Goal: Task Accomplishment & Management: Complete application form

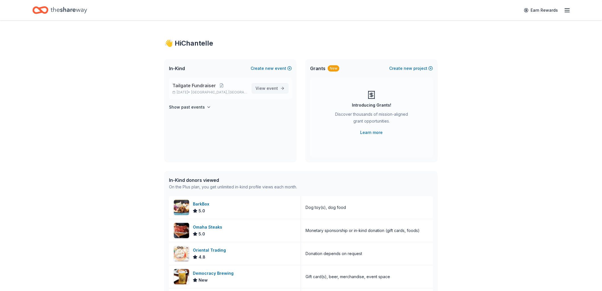
click at [277, 88] on span "event" at bounding box center [272, 88] width 11 height 5
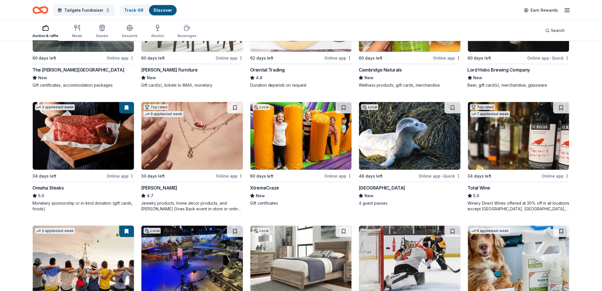
scroll to position [126, 0]
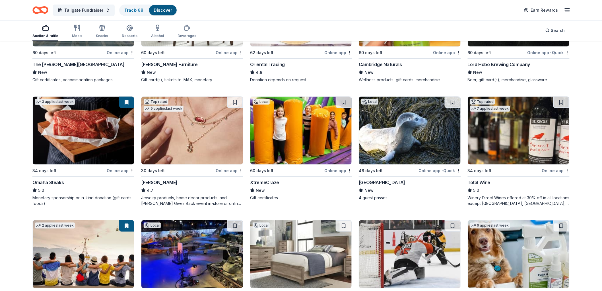
click at [262, 99] on div "Local" at bounding box center [261, 102] width 17 height 6
click at [372, 101] on div "Local" at bounding box center [370, 102] width 17 height 6
click at [520, 131] on img at bounding box center [518, 131] width 101 height 68
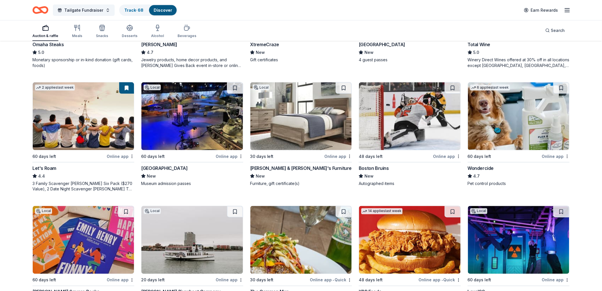
scroll to position [253, 0]
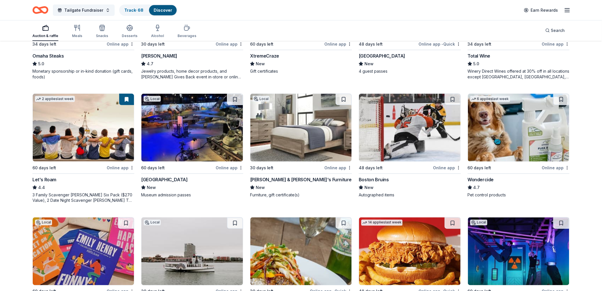
click at [155, 100] on div "Local" at bounding box center [152, 99] width 17 height 6
click at [294, 137] on img at bounding box center [301, 128] width 101 height 68
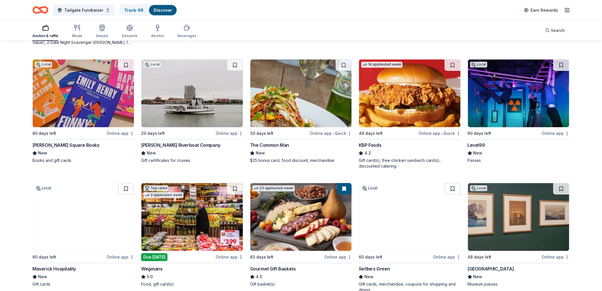
scroll to position [411, 0]
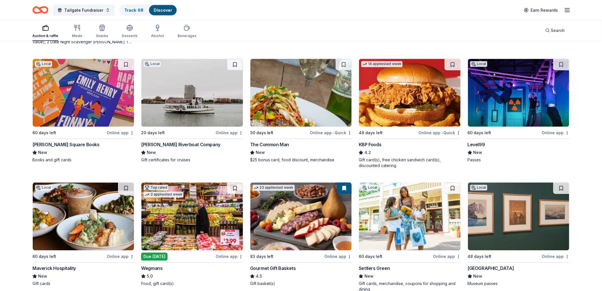
click at [212, 106] on img at bounding box center [192, 93] width 101 height 68
click at [301, 111] on img at bounding box center [301, 93] width 101 height 68
click at [513, 91] on img at bounding box center [518, 93] width 101 height 68
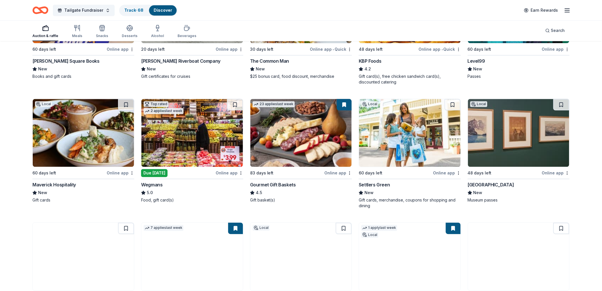
scroll to position [506, 0]
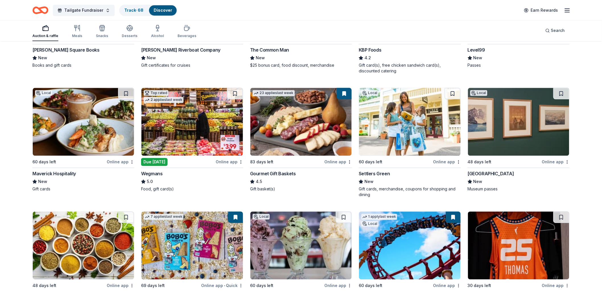
click at [294, 134] on img at bounding box center [301, 122] width 101 height 68
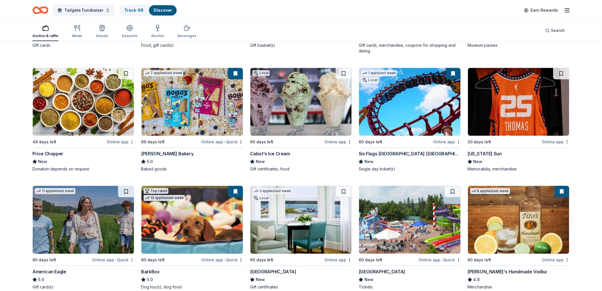
scroll to position [670, 0]
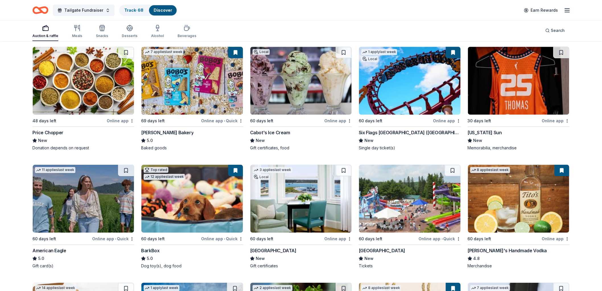
click at [187, 86] on img at bounding box center [192, 81] width 101 height 68
click at [387, 88] on img at bounding box center [409, 81] width 101 height 68
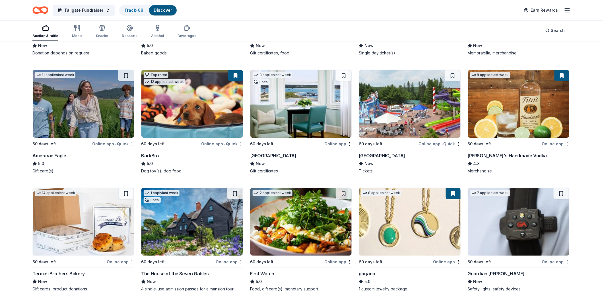
scroll to position [812, 0]
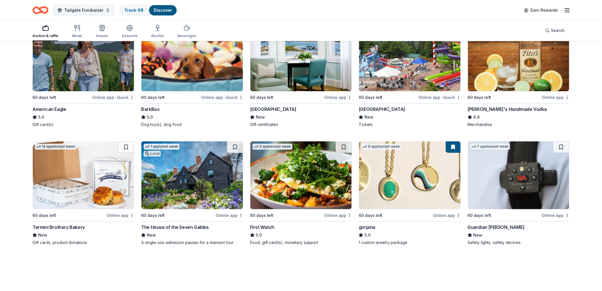
click at [293, 74] on img at bounding box center [301, 57] width 101 height 68
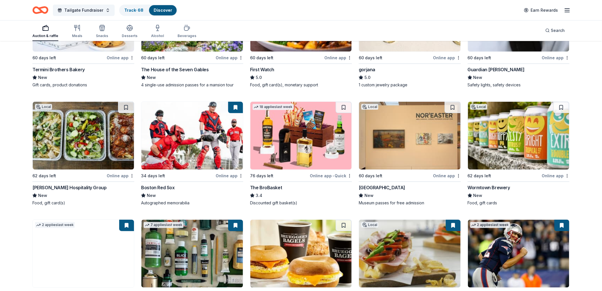
scroll to position [970, 0]
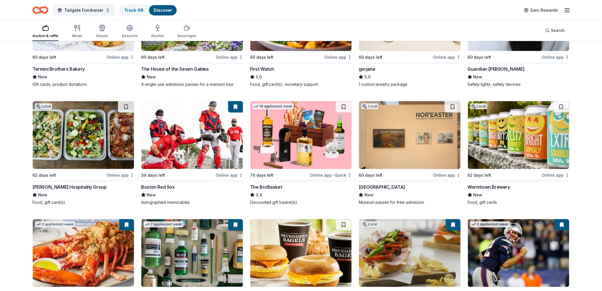
click at [297, 140] on img at bounding box center [301, 135] width 101 height 68
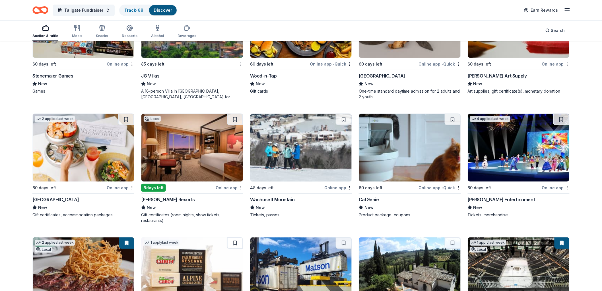
scroll to position [1858, 0]
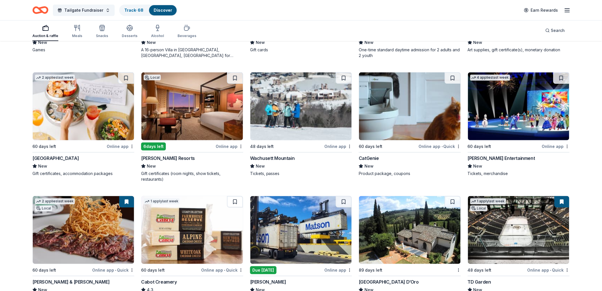
click at [301, 110] on img at bounding box center [301, 106] width 101 height 68
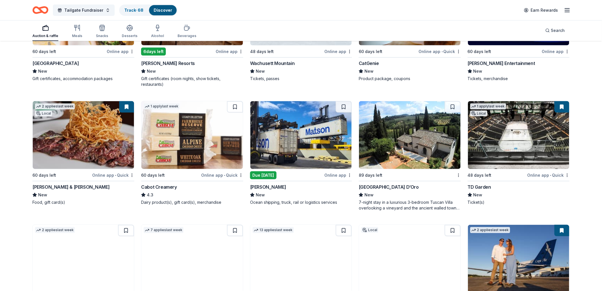
scroll to position [1984, 0]
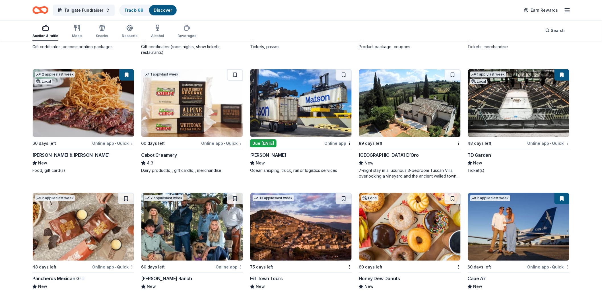
click at [397, 120] on img at bounding box center [409, 103] width 101 height 68
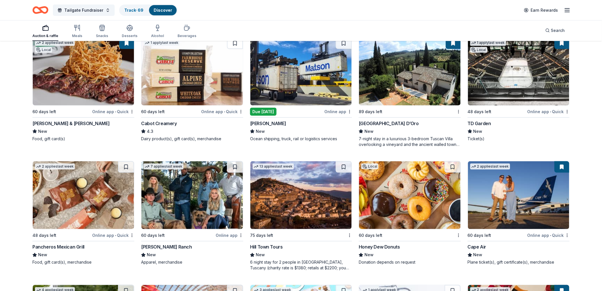
scroll to position [2048, 0]
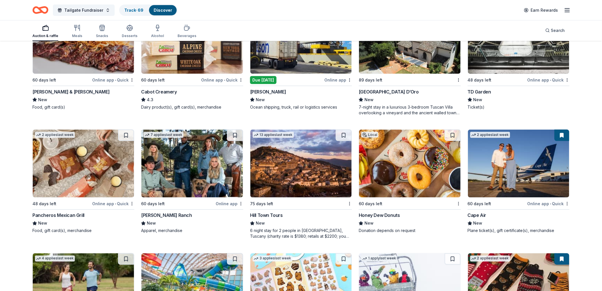
click at [505, 65] on img at bounding box center [518, 40] width 101 height 68
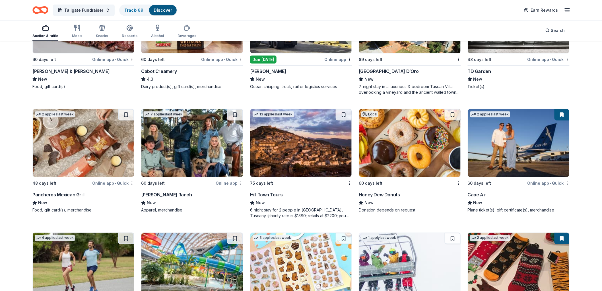
scroll to position [2079, 0]
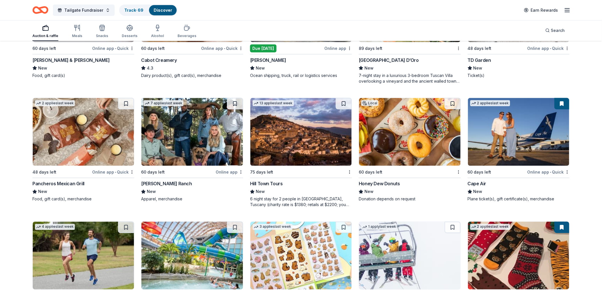
click at [296, 126] on img at bounding box center [301, 132] width 101 height 68
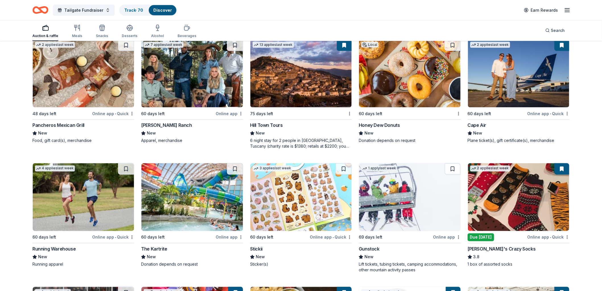
scroll to position [2142, 0]
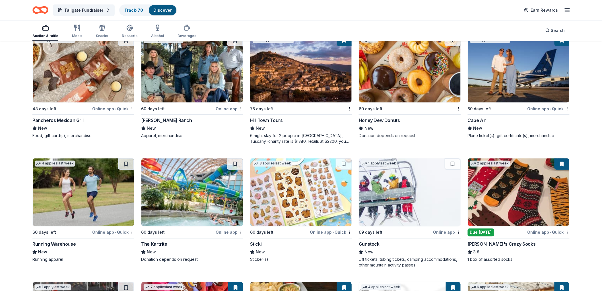
click at [409, 94] on img at bounding box center [409, 69] width 101 height 68
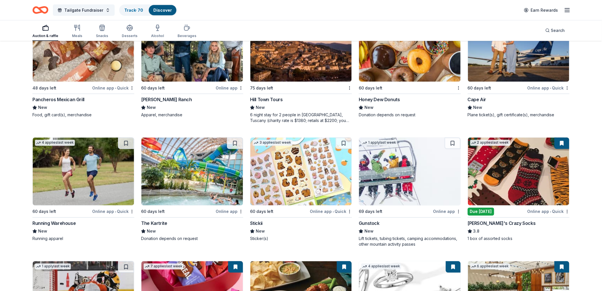
scroll to position [2206, 0]
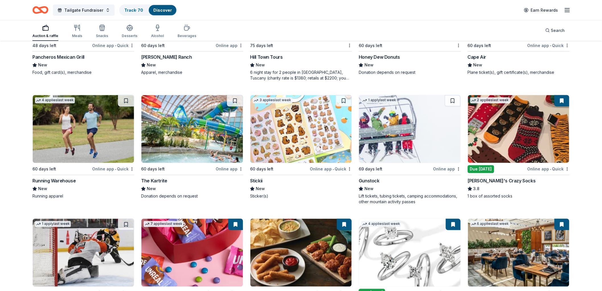
click at [383, 134] on img at bounding box center [409, 129] width 101 height 68
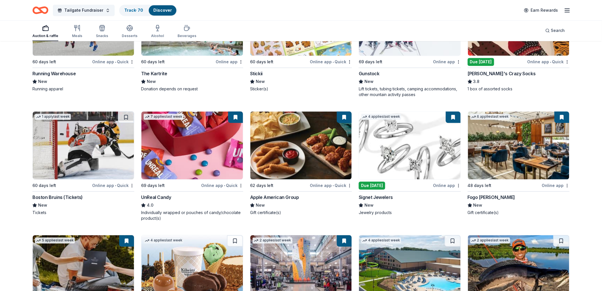
scroll to position [2384, 0]
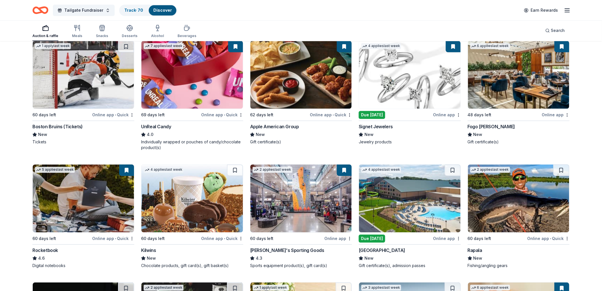
click at [297, 90] on img at bounding box center [301, 75] width 101 height 68
click at [514, 84] on img at bounding box center [518, 75] width 101 height 68
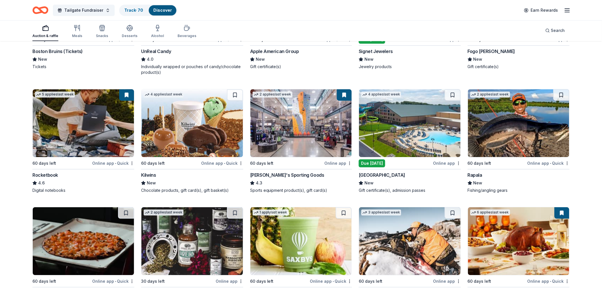
scroll to position [2478, 0]
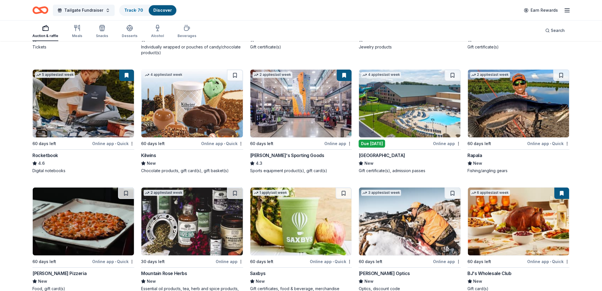
click at [206, 122] on img at bounding box center [192, 103] width 101 height 68
click at [403, 116] on img at bounding box center [409, 103] width 101 height 68
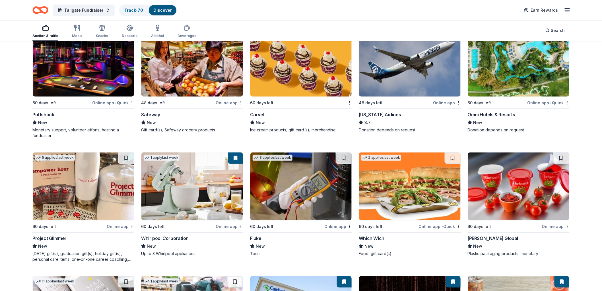
scroll to position [2847, 0]
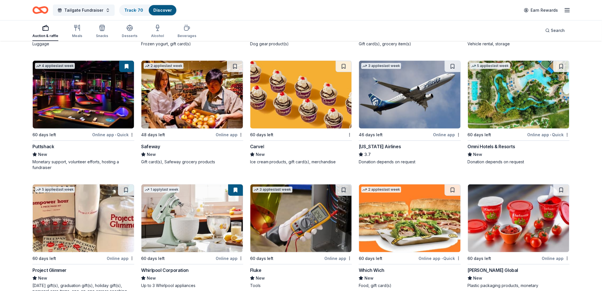
click at [514, 105] on img at bounding box center [518, 95] width 101 height 68
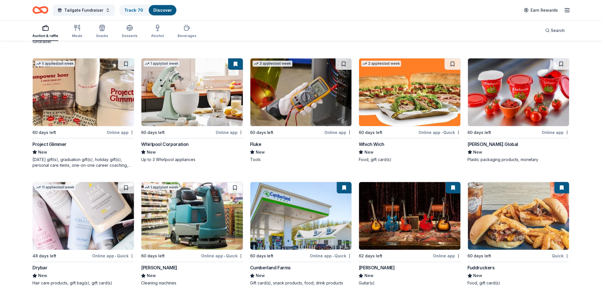
scroll to position [2973, 0]
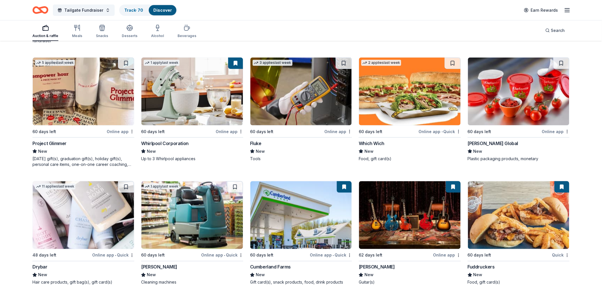
click at [197, 101] on img at bounding box center [192, 92] width 101 height 68
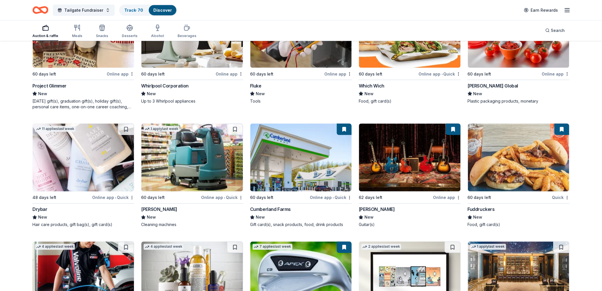
scroll to position [3036, 0]
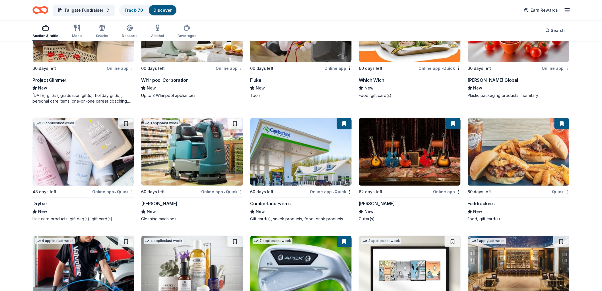
click at [49, 163] on img at bounding box center [83, 152] width 101 height 68
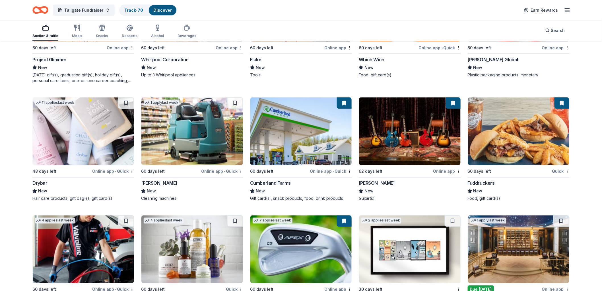
scroll to position [3068, 0]
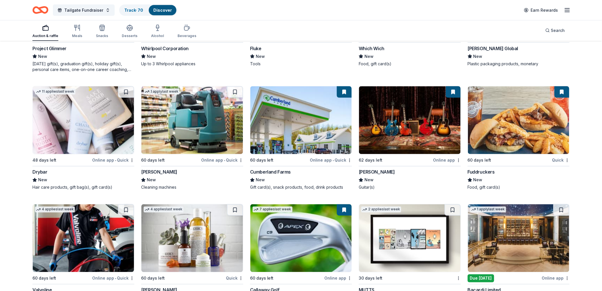
click at [305, 134] on img at bounding box center [301, 120] width 101 height 68
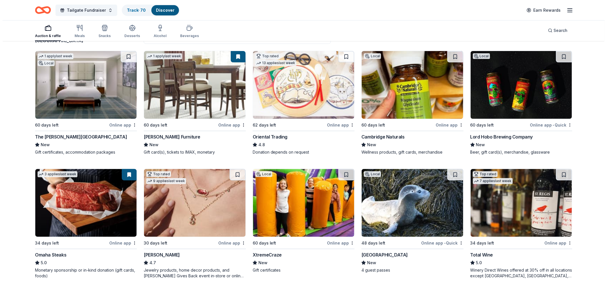
scroll to position [0, 0]
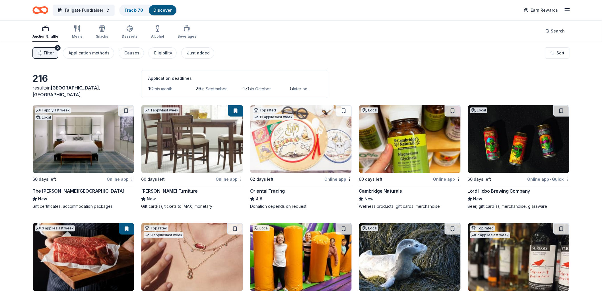
click at [46, 53] on span "Filter" at bounding box center [49, 53] width 10 height 7
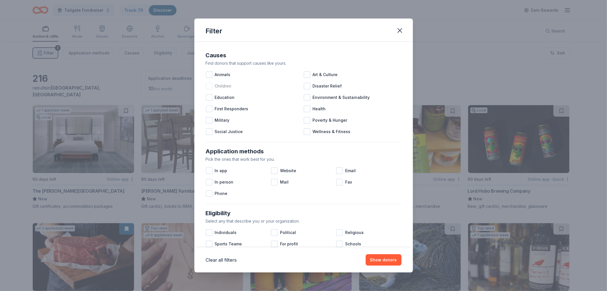
click at [209, 86] on div at bounding box center [209, 86] width 7 height 7
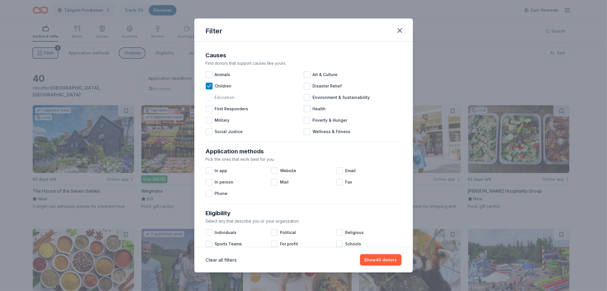
click at [209, 97] on div at bounding box center [209, 97] width 7 height 7
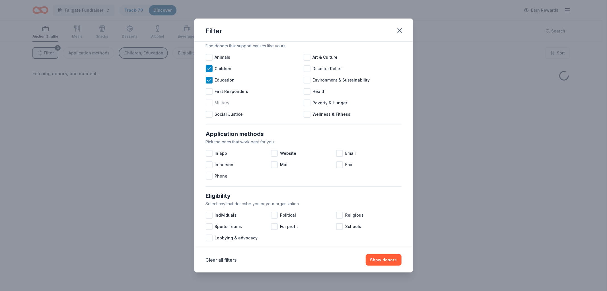
scroll to position [32, 0]
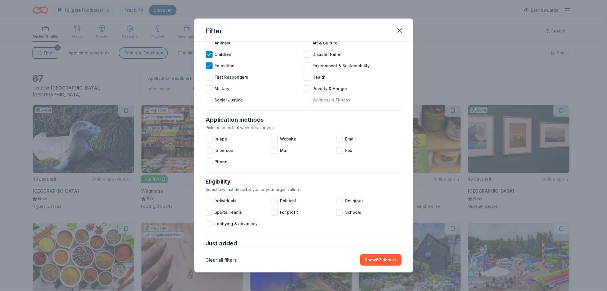
click at [307, 100] on div at bounding box center [307, 100] width 7 height 7
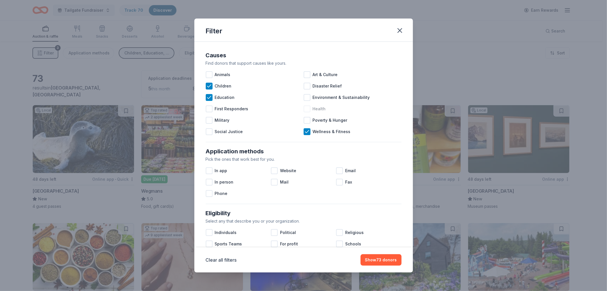
click at [305, 108] on div at bounding box center [307, 108] width 7 height 7
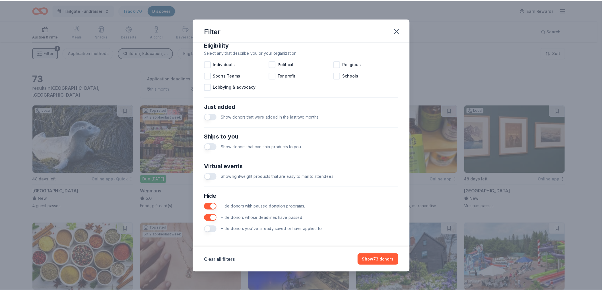
scroll to position [170, 0]
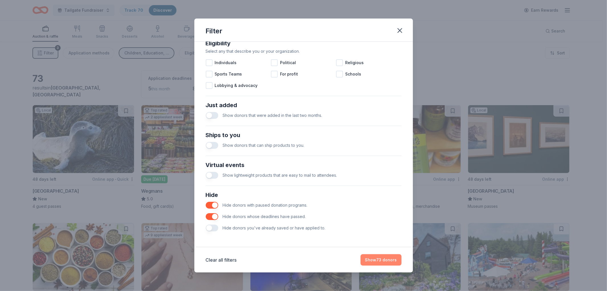
click at [380, 258] on button "Show 73 donors" at bounding box center [381, 259] width 41 height 11
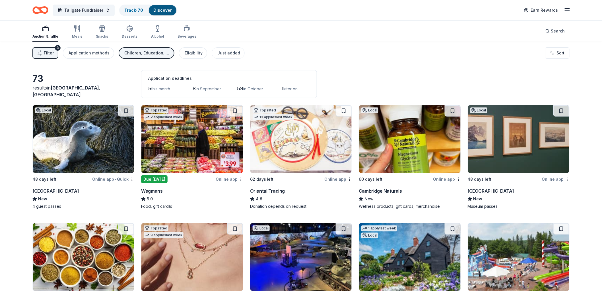
click at [166, 89] on span "this month" at bounding box center [160, 88] width 19 height 5
click at [560, 53] on html "Tailgate Fundraiser Track · 70 Discover Earn Rewards Auction & raffle Meals Sna…" at bounding box center [301, 145] width 602 height 291
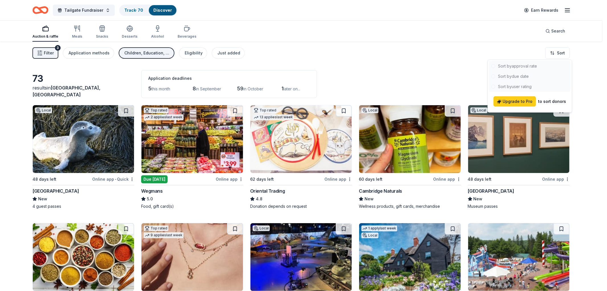
click at [520, 78] on div at bounding box center [530, 76] width 82 height 31
click at [519, 75] on div at bounding box center [530, 76] width 82 height 31
click at [399, 82] on html "Tailgate Fundraiser Track · 70 Discover Earn Rewards Auction & raffle Meals Sna…" at bounding box center [303, 145] width 607 height 291
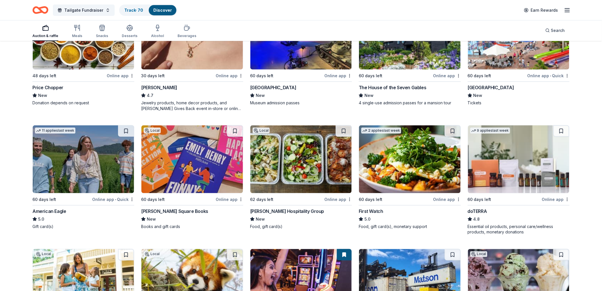
scroll to position [334, 0]
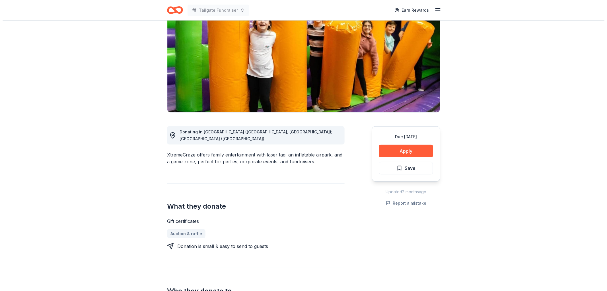
scroll to position [63, 0]
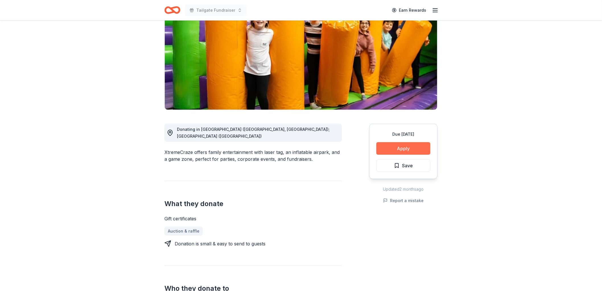
click at [397, 147] on button "Apply" at bounding box center [404, 148] width 54 height 13
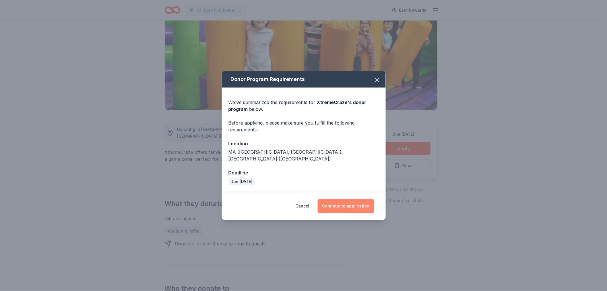
click at [348, 201] on button "Continue to application" at bounding box center [346, 206] width 57 height 14
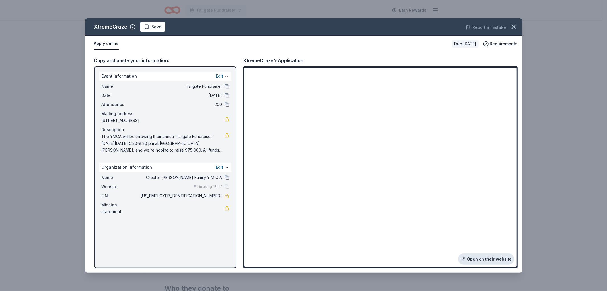
click at [479, 259] on link "Open on their website" at bounding box center [486, 258] width 56 height 11
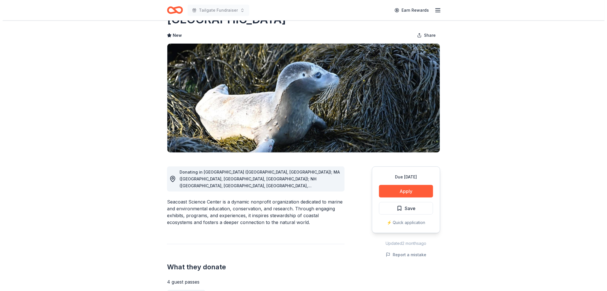
scroll to position [32, 0]
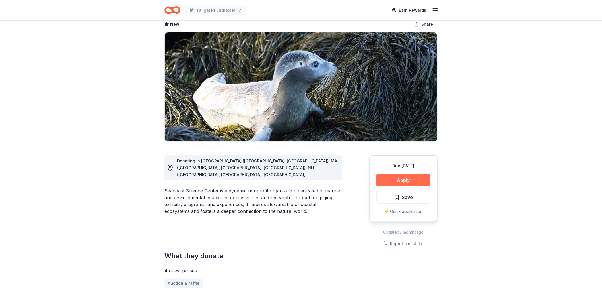
click at [404, 179] on button "Apply" at bounding box center [404, 180] width 54 height 13
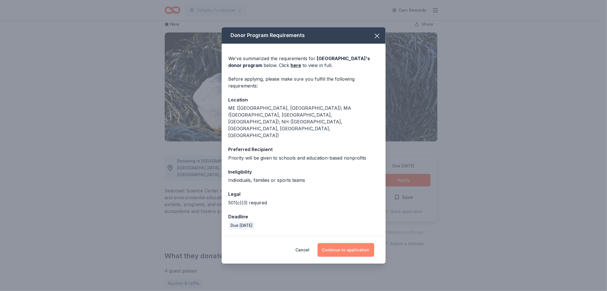
click at [346, 243] on button "Continue to application" at bounding box center [346, 250] width 57 height 14
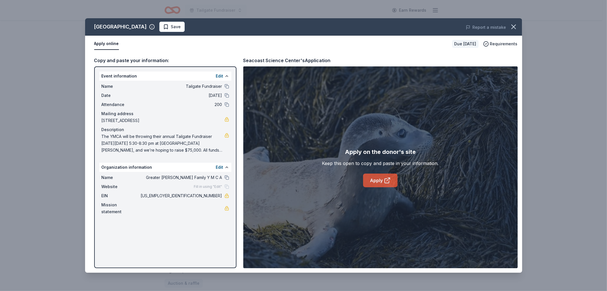
click at [382, 181] on link "Apply" at bounding box center [380, 180] width 34 height 14
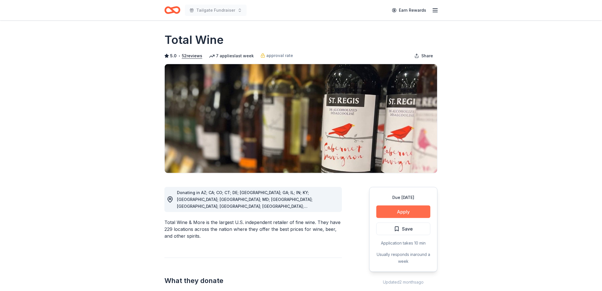
click at [408, 211] on button "Apply" at bounding box center [404, 211] width 54 height 13
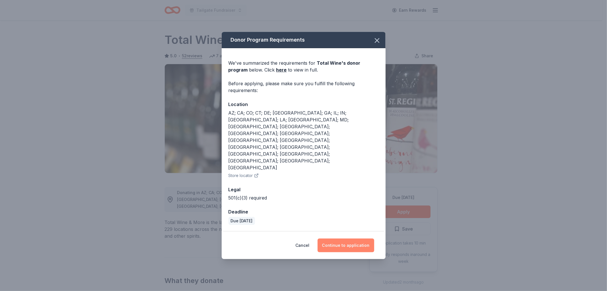
click at [356, 238] on button "Continue to application" at bounding box center [346, 245] width 57 height 14
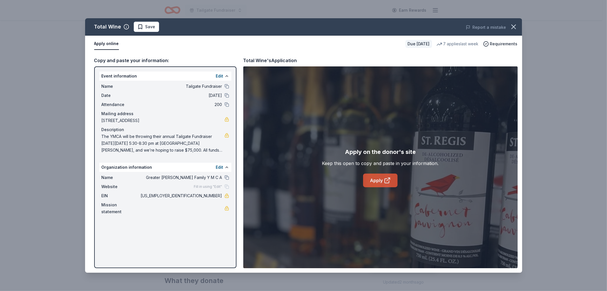
click at [377, 180] on link "Apply" at bounding box center [380, 180] width 34 height 14
click at [382, 180] on link "Apply" at bounding box center [380, 180] width 34 height 14
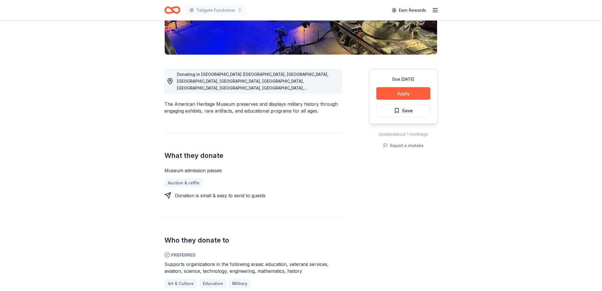
scroll to position [63, 0]
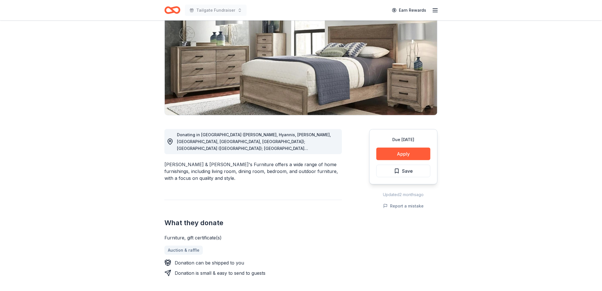
scroll to position [63, 0]
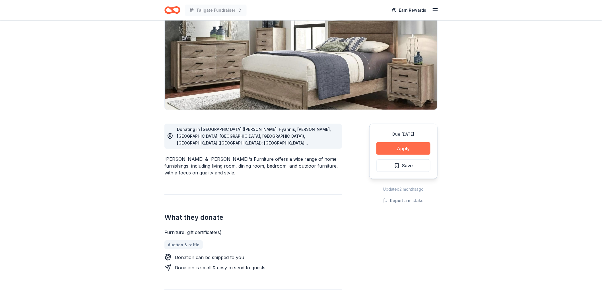
click at [401, 146] on button "Apply" at bounding box center [404, 148] width 54 height 13
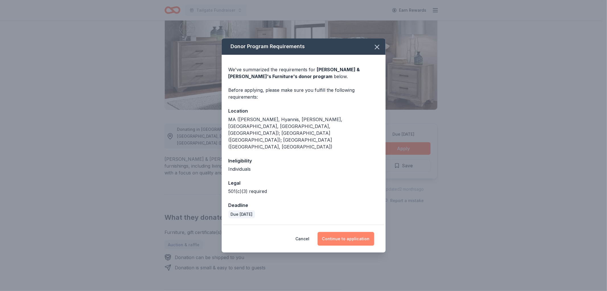
click at [352, 232] on button "Continue to application" at bounding box center [346, 239] width 57 height 14
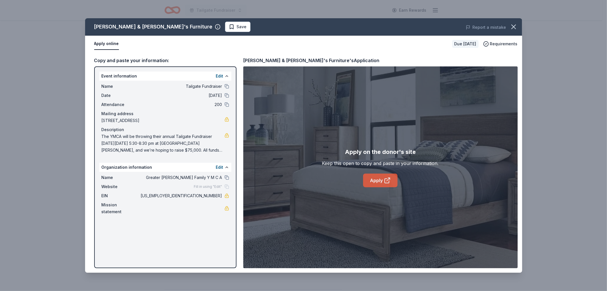
click at [377, 183] on link "Apply" at bounding box center [380, 180] width 34 height 14
click at [512, 26] on icon "button" at bounding box center [514, 27] width 8 height 8
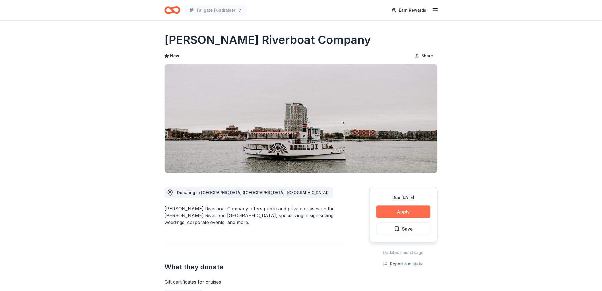
click at [399, 214] on button "Apply" at bounding box center [404, 211] width 54 height 13
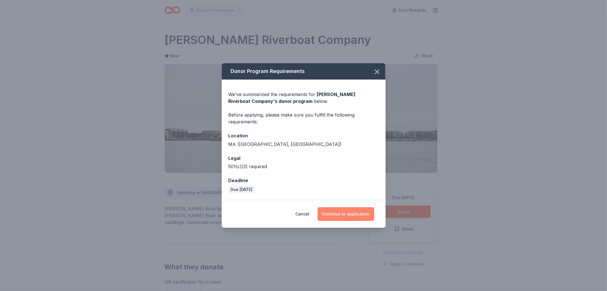
click at [351, 214] on button "Continue to application" at bounding box center [346, 214] width 57 height 14
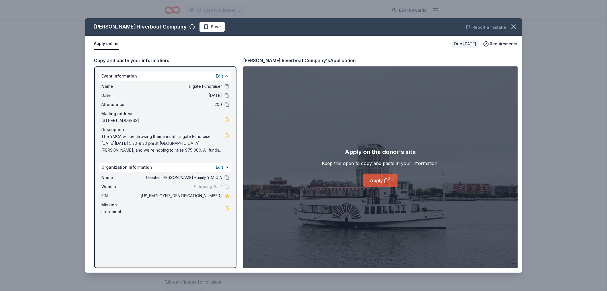
click at [378, 180] on link "Apply" at bounding box center [380, 180] width 34 height 14
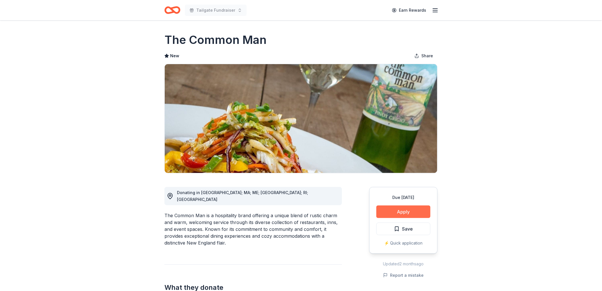
click at [411, 209] on button "Apply" at bounding box center [404, 211] width 54 height 13
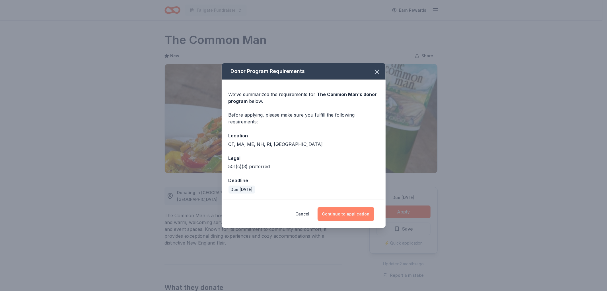
click at [349, 215] on button "Continue to application" at bounding box center [346, 214] width 57 height 14
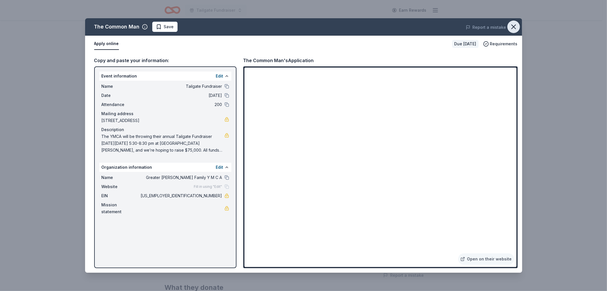
click at [513, 27] on icon "button" at bounding box center [514, 27] width 8 height 8
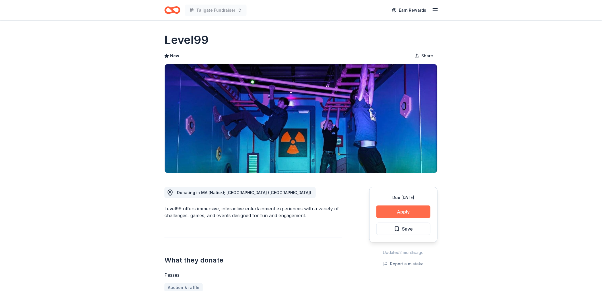
click at [409, 211] on button "Apply" at bounding box center [404, 211] width 54 height 13
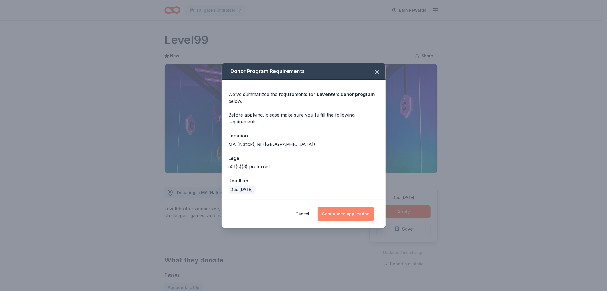
click at [354, 210] on button "Continue to application" at bounding box center [346, 214] width 57 height 14
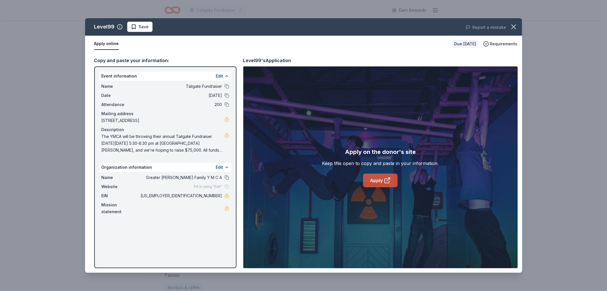
click at [373, 180] on link "Apply" at bounding box center [380, 180] width 34 height 14
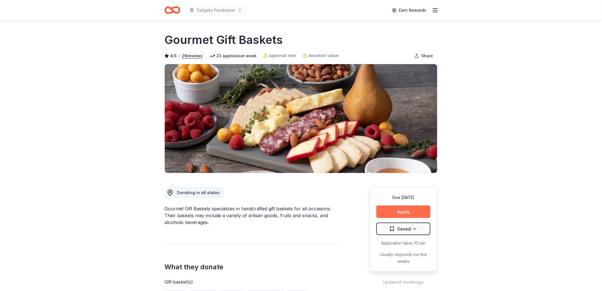
click at [410, 211] on button "Apply" at bounding box center [404, 211] width 54 height 13
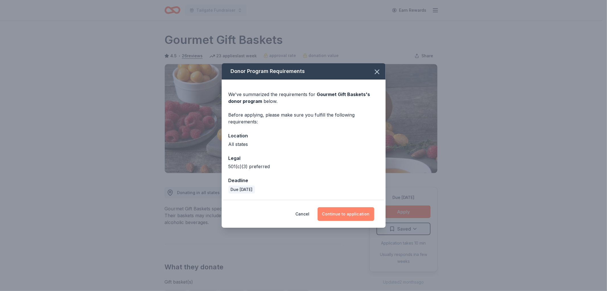
click at [348, 214] on button "Continue to application" at bounding box center [346, 214] width 57 height 14
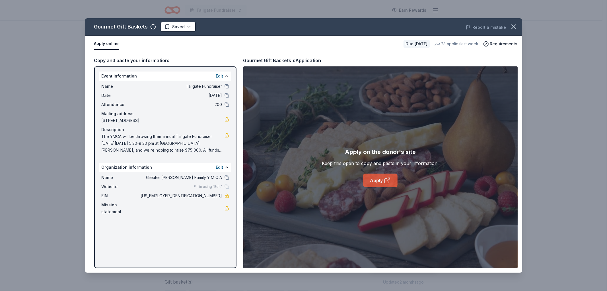
click at [376, 179] on link "Apply" at bounding box center [380, 180] width 34 height 14
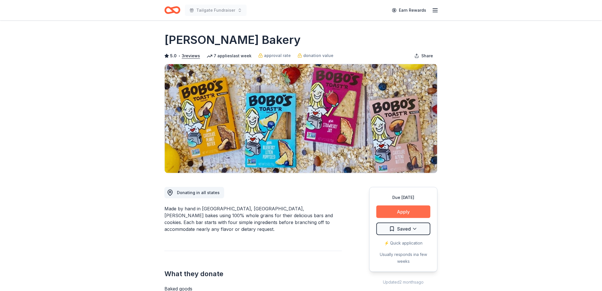
click at [406, 211] on button "Apply" at bounding box center [404, 211] width 54 height 13
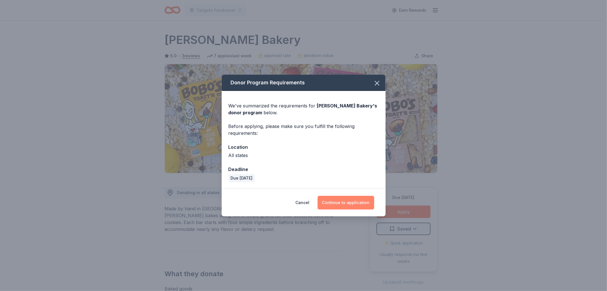
click at [348, 201] on button "Continue to application" at bounding box center [346, 203] width 57 height 14
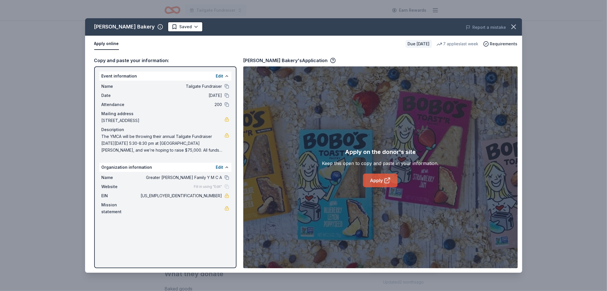
click at [383, 179] on link "Apply" at bounding box center [380, 180] width 34 height 14
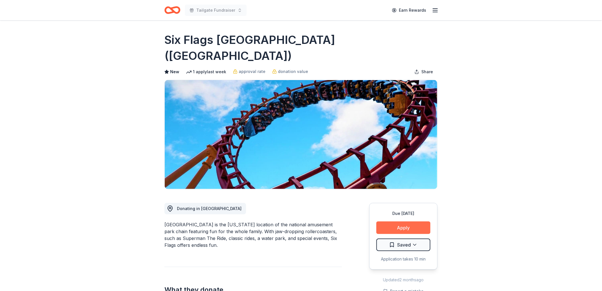
click at [392, 221] on button "Apply" at bounding box center [404, 227] width 54 height 13
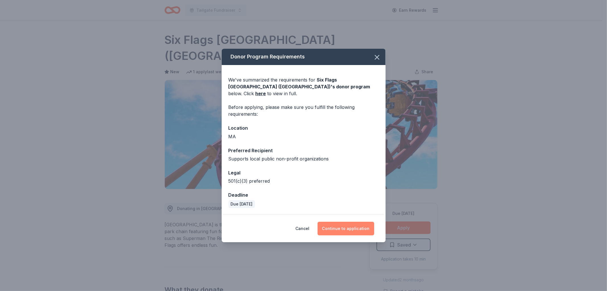
click at [355, 224] on button "Continue to application" at bounding box center [346, 229] width 57 height 14
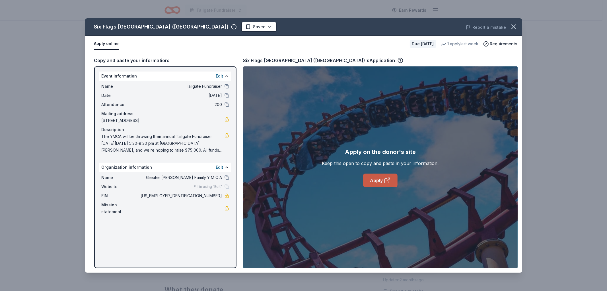
click at [369, 178] on link "Apply" at bounding box center [380, 180] width 34 height 14
click at [385, 178] on icon at bounding box center [387, 180] width 7 height 7
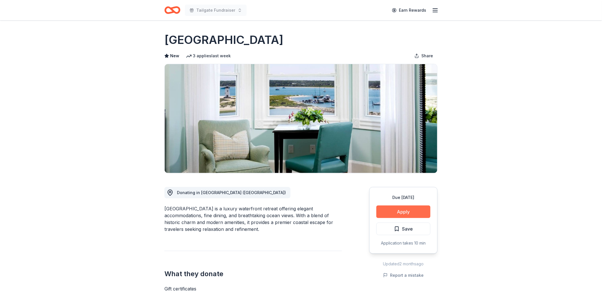
click at [400, 211] on button "Apply" at bounding box center [404, 211] width 54 height 13
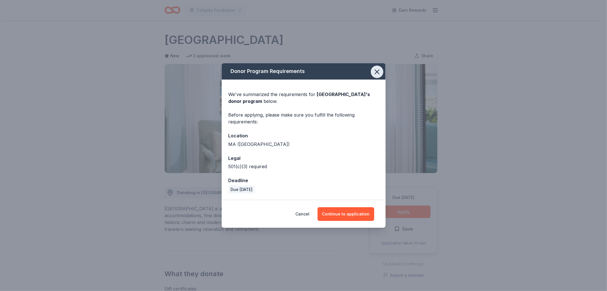
click at [378, 71] on icon "button" at bounding box center [377, 72] width 8 height 8
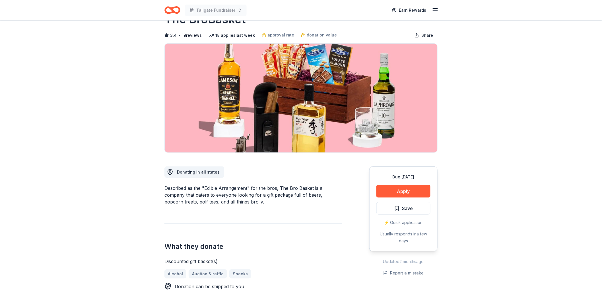
scroll to position [32, 0]
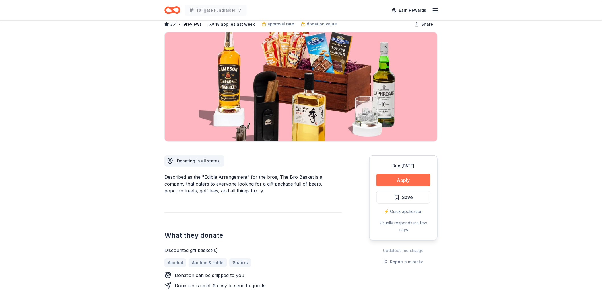
click at [399, 181] on button "Apply" at bounding box center [404, 180] width 54 height 13
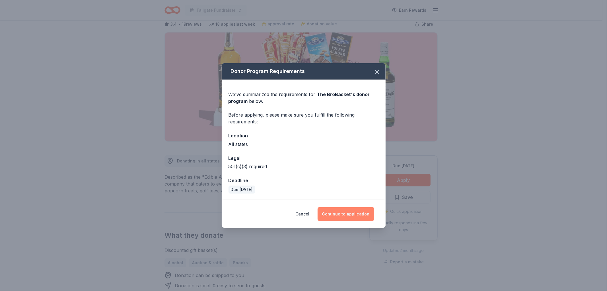
click at [346, 212] on button "Continue to application" at bounding box center [346, 214] width 57 height 14
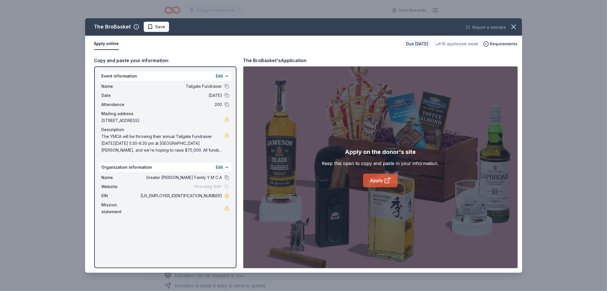
click at [377, 180] on link "Apply" at bounding box center [380, 180] width 34 height 14
click at [512, 27] on icon "button" at bounding box center [514, 27] width 8 height 8
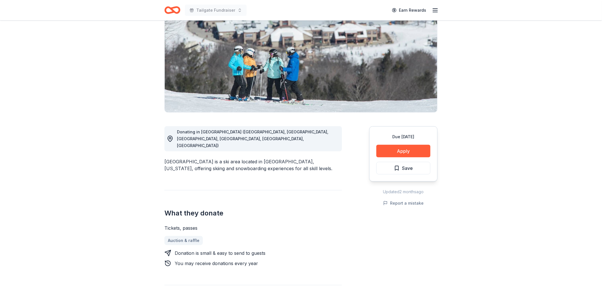
scroll to position [63, 0]
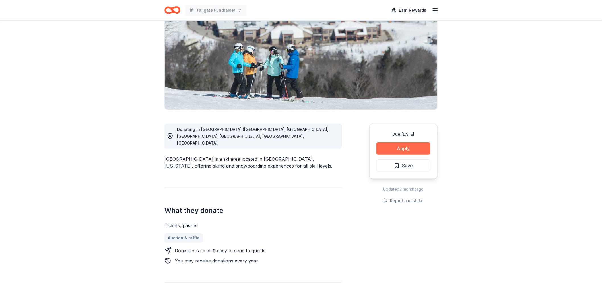
click at [416, 147] on button "Apply" at bounding box center [404, 148] width 54 height 13
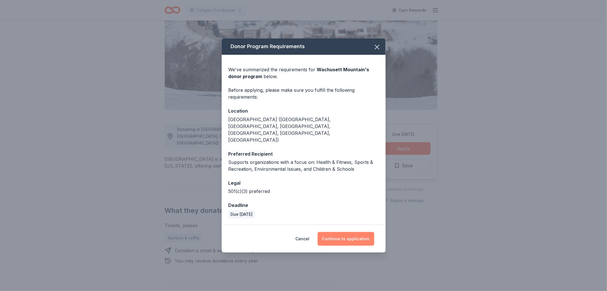
click at [345, 232] on button "Continue to application" at bounding box center [346, 239] width 57 height 14
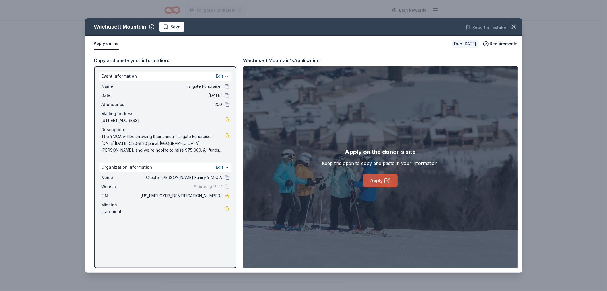
click at [376, 180] on link "Apply" at bounding box center [380, 180] width 34 height 14
click at [514, 27] on icon "button" at bounding box center [514, 27] width 4 height 4
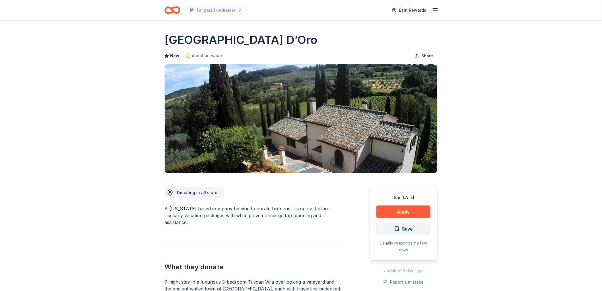
click at [397, 228] on span "Save" at bounding box center [403, 228] width 19 height 7
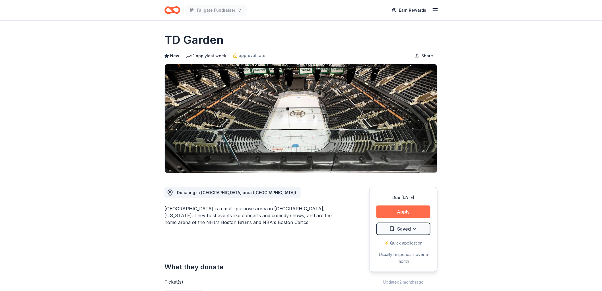
click at [399, 211] on button "Apply" at bounding box center [404, 211] width 54 height 13
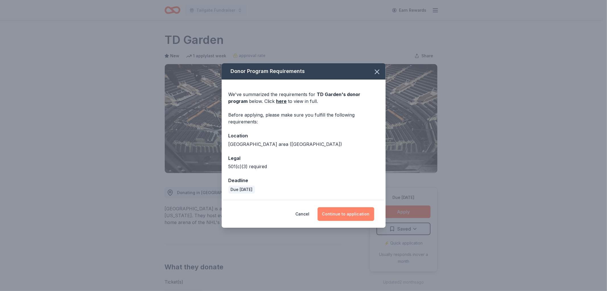
click at [338, 215] on button "Continue to application" at bounding box center [346, 214] width 57 height 14
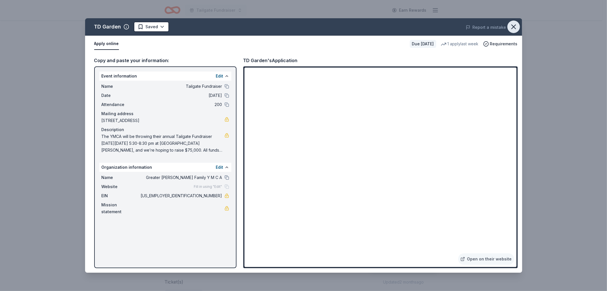
click at [511, 27] on icon "button" at bounding box center [514, 27] width 8 height 8
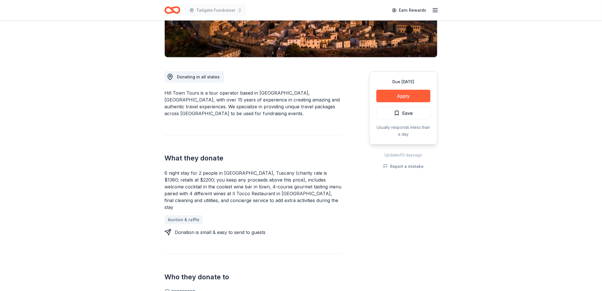
scroll to position [126, 0]
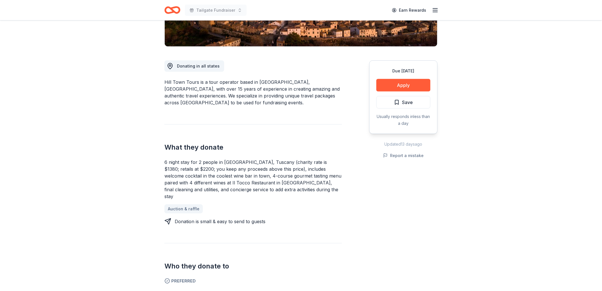
click at [312, 218] on div "Donation is small & easy to send to guests" at bounding box center [254, 221] width 178 height 7
click at [391, 101] on button "Save" at bounding box center [404, 102] width 54 height 13
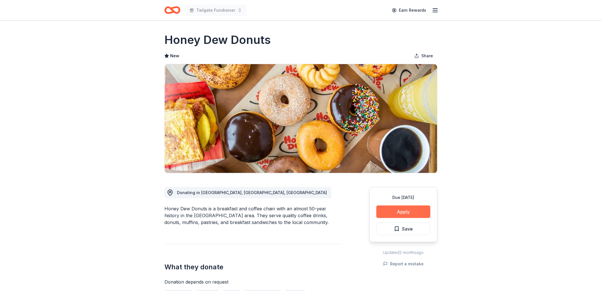
click at [410, 210] on button "Apply" at bounding box center [404, 211] width 54 height 13
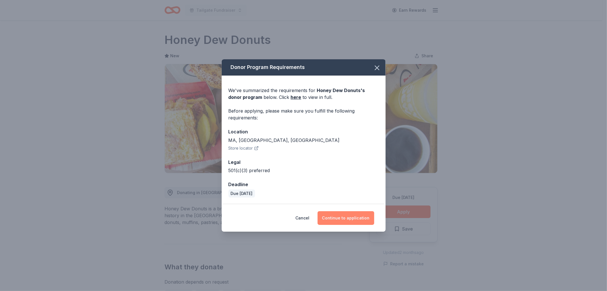
click at [347, 216] on button "Continue to application" at bounding box center [346, 218] width 57 height 14
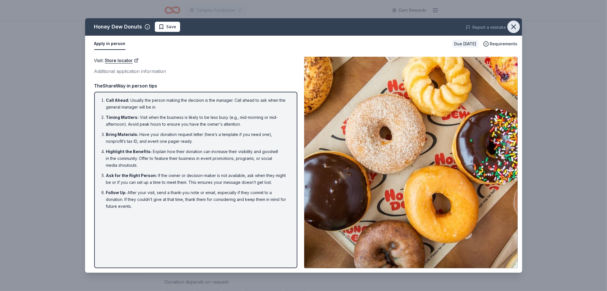
click at [514, 23] on icon "button" at bounding box center [514, 27] width 8 height 8
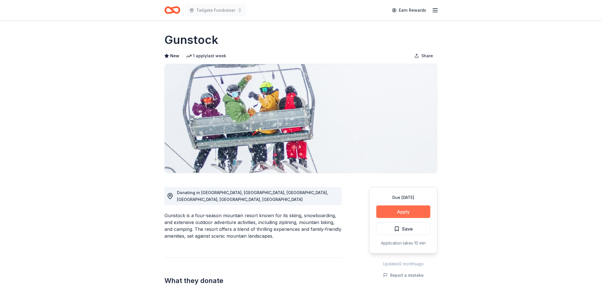
click at [395, 211] on button "Apply" at bounding box center [404, 211] width 54 height 13
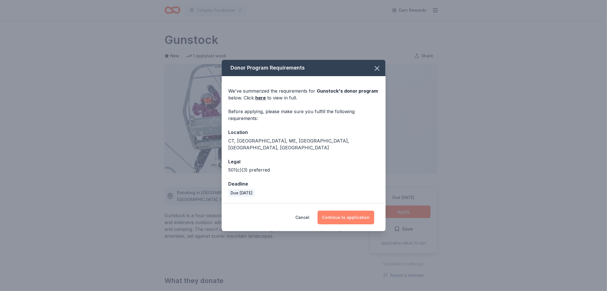
click at [343, 214] on button "Continue to application" at bounding box center [346, 217] width 57 height 14
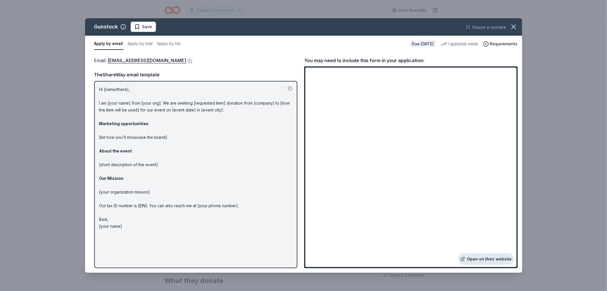
click at [482, 258] on link "Open on their website" at bounding box center [486, 258] width 56 height 11
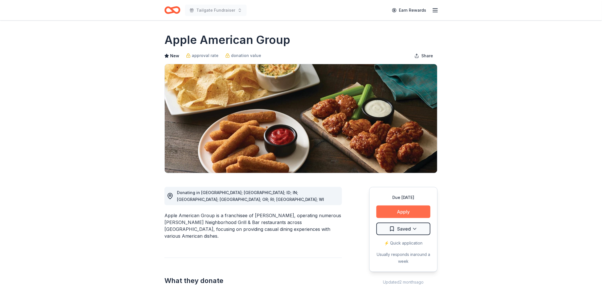
click at [405, 212] on button "Apply" at bounding box center [404, 211] width 54 height 13
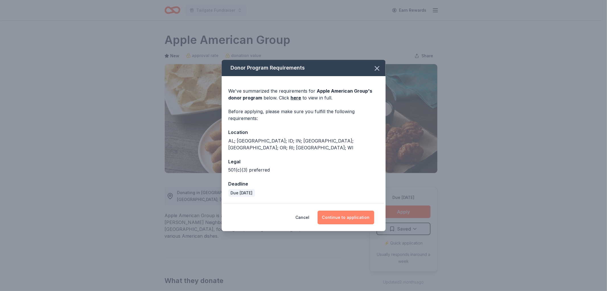
click at [354, 212] on button "Continue to application" at bounding box center [346, 217] width 57 height 14
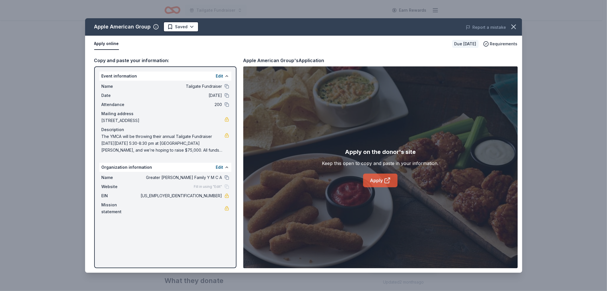
click at [372, 180] on link "Apply" at bounding box center [380, 180] width 34 height 14
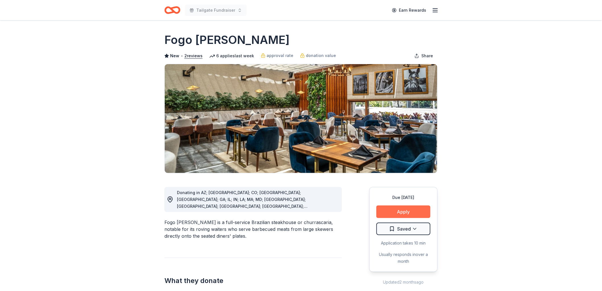
click at [399, 210] on button "Apply" at bounding box center [404, 211] width 54 height 13
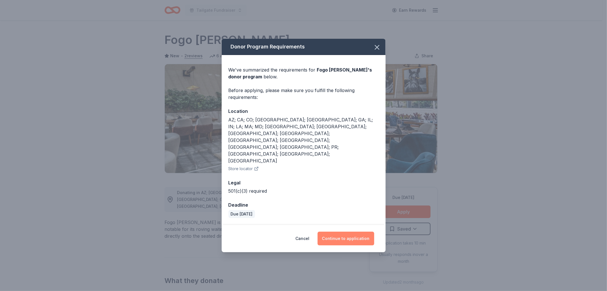
click at [348, 231] on button "Continue to application" at bounding box center [346, 238] width 57 height 14
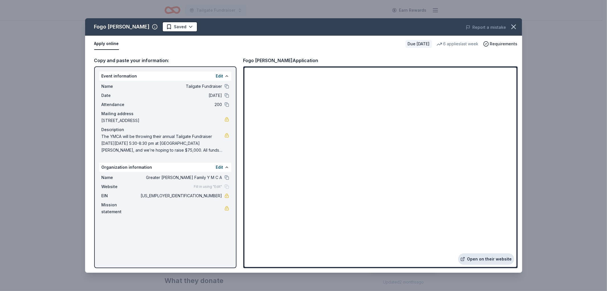
click at [480, 258] on link "Open on their website" at bounding box center [486, 258] width 56 height 11
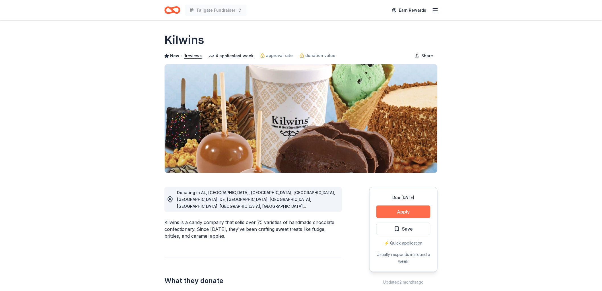
click at [400, 212] on button "Apply" at bounding box center [404, 211] width 54 height 13
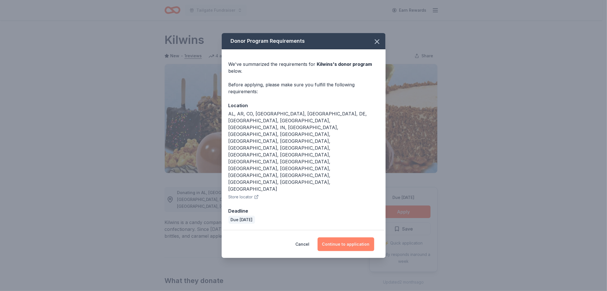
click at [340, 237] on button "Continue to application" at bounding box center [346, 244] width 57 height 14
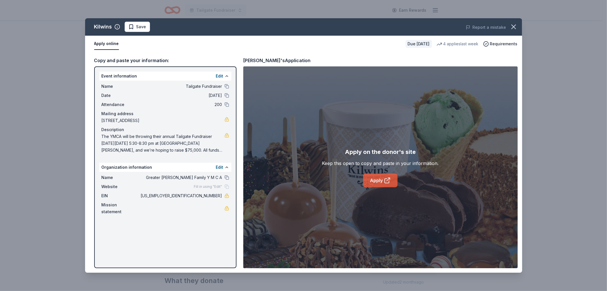
click at [385, 178] on icon at bounding box center [387, 180] width 7 height 7
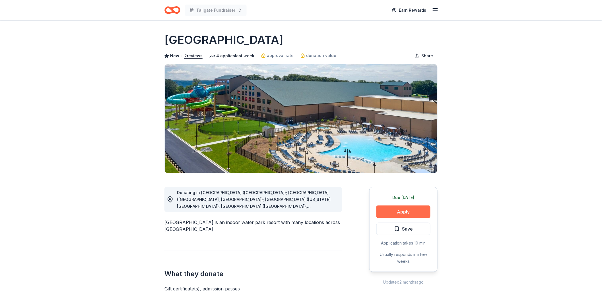
click at [406, 209] on button "Apply" at bounding box center [404, 211] width 54 height 13
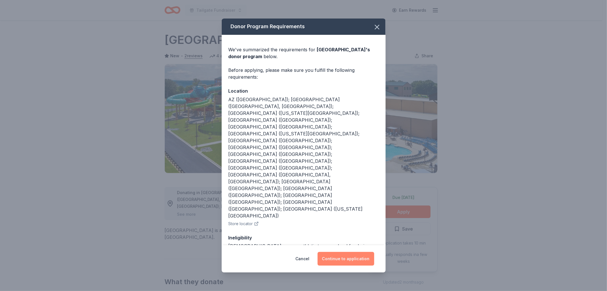
click at [349, 252] on button "Continue to application" at bounding box center [346, 259] width 57 height 14
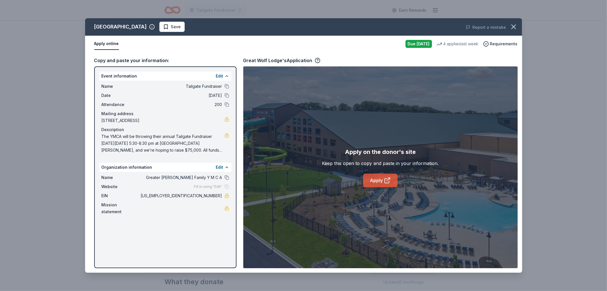
click at [377, 176] on link "Apply" at bounding box center [380, 180] width 34 height 14
click at [510, 26] on icon "button" at bounding box center [514, 27] width 8 height 8
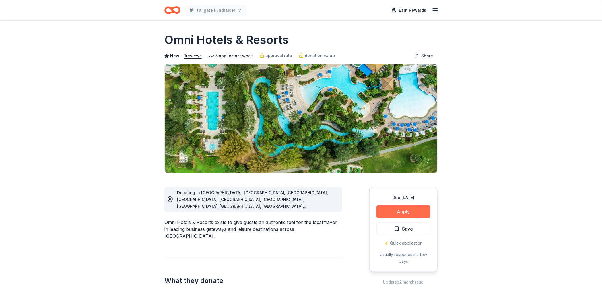
click at [395, 211] on button "Apply" at bounding box center [404, 211] width 54 height 13
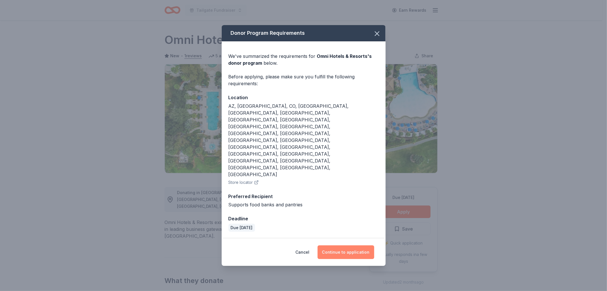
click at [346, 245] on button "Continue to application" at bounding box center [346, 252] width 57 height 14
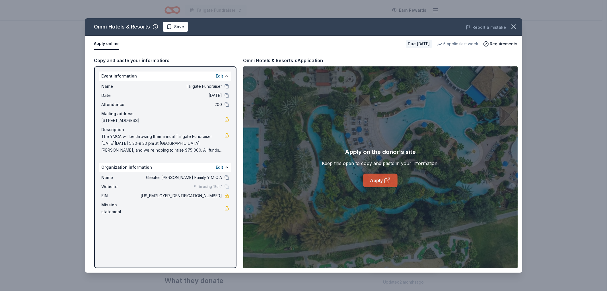
click at [379, 180] on link "Apply" at bounding box center [380, 180] width 34 height 14
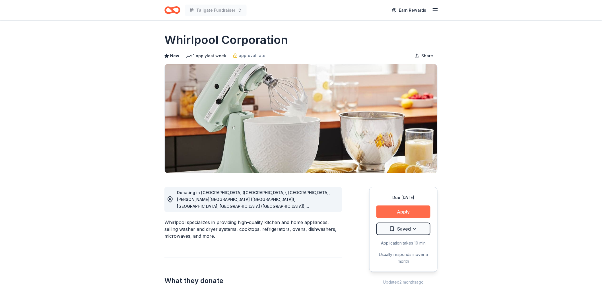
click at [409, 212] on button "Apply" at bounding box center [404, 211] width 54 height 13
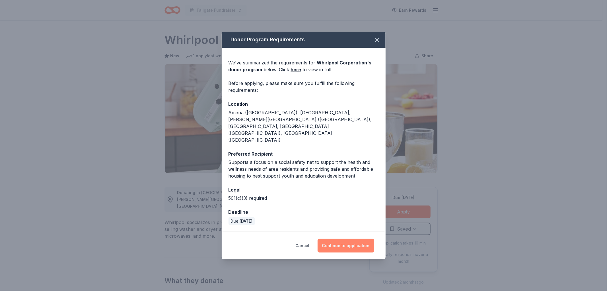
click at [353, 239] on button "Continue to application" at bounding box center [346, 246] width 57 height 14
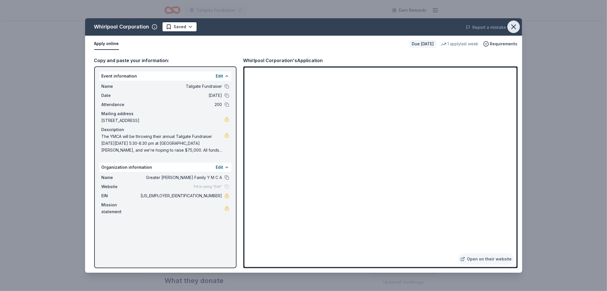
click at [512, 29] on icon "button" at bounding box center [514, 27] width 8 height 8
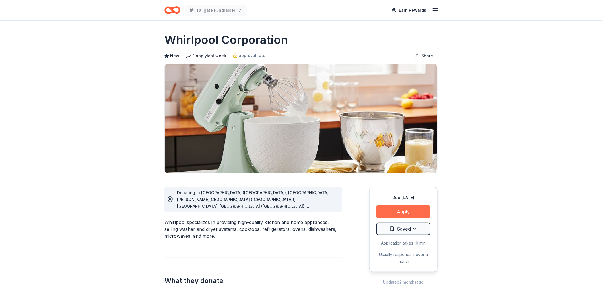
click at [394, 209] on button "Apply" at bounding box center [404, 211] width 54 height 13
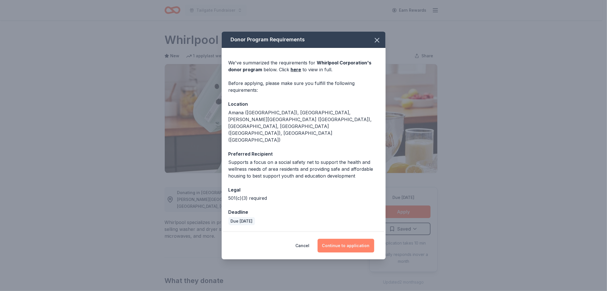
click at [350, 239] on button "Continue to application" at bounding box center [346, 246] width 57 height 14
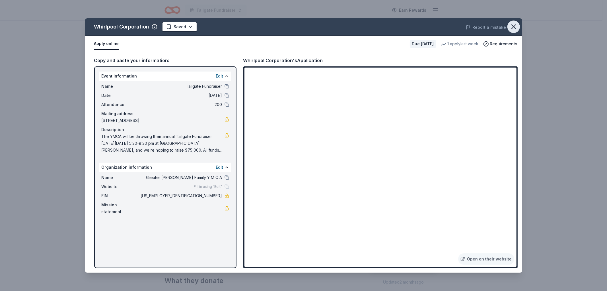
drag, startPoint x: 514, startPoint y: 24, endPoint x: 505, endPoint y: 27, distance: 9.6
click at [514, 24] on icon "button" at bounding box center [514, 27] width 8 height 8
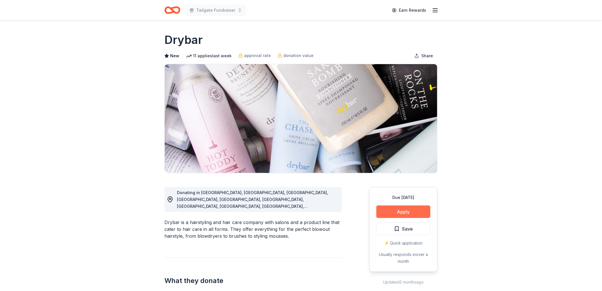
click at [398, 210] on button "Apply" at bounding box center [404, 211] width 54 height 13
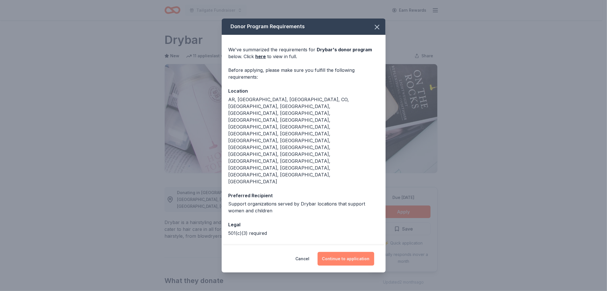
click at [352, 252] on button "Continue to application" at bounding box center [346, 259] width 57 height 14
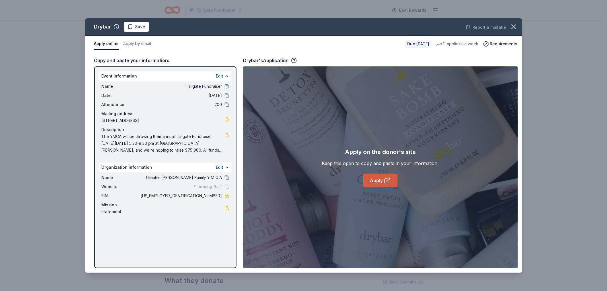
click at [386, 177] on icon at bounding box center [387, 180] width 7 height 7
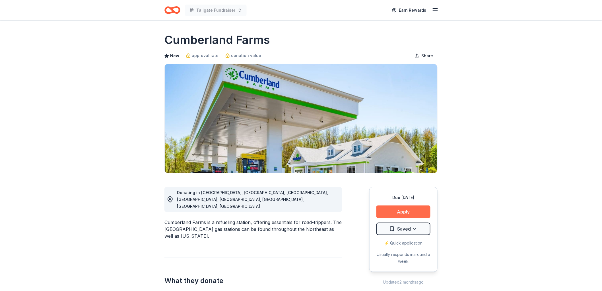
click at [401, 212] on button "Apply" at bounding box center [404, 211] width 54 height 13
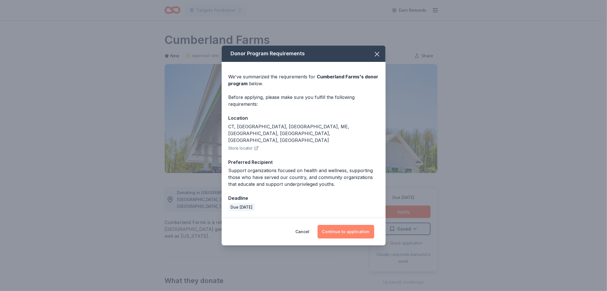
click at [356, 225] on button "Continue to application" at bounding box center [346, 232] width 57 height 14
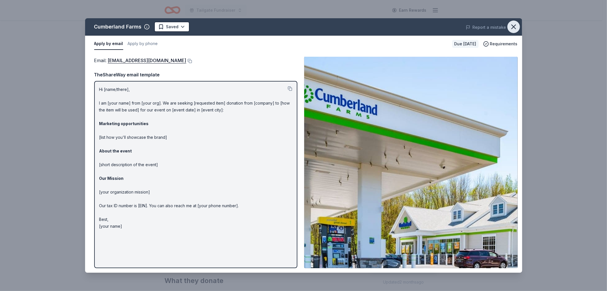
click at [514, 28] on icon "button" at bounding box center [514, 27] width 8 height 8
